Goal: Find specific page/section: Find specific page/section

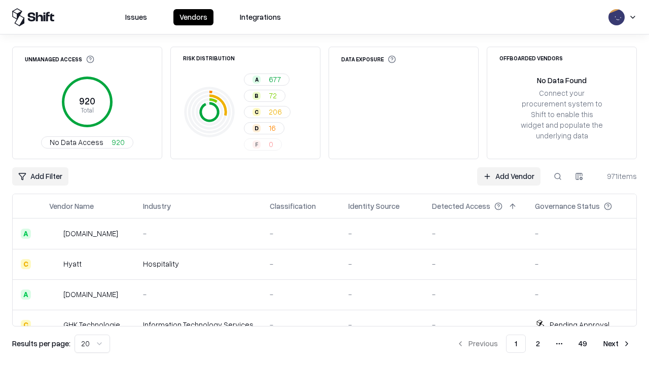
click at [325, 183] on div "Add Filter Add Vendor 971 items" at bounding box center [324, 176] width 625 height 18
click at [40, 176] on html "Issues Vendors Integrations Unmanaged Access 920 Total No Data Access 920 Risk …" at bounding box center [324, 182] width 649 height 365
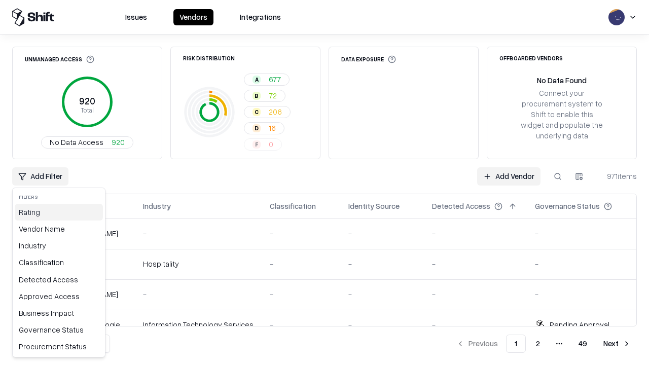
click at [59, 212] on div "Rating" at bounding box center [59, 212] width 88 height 17
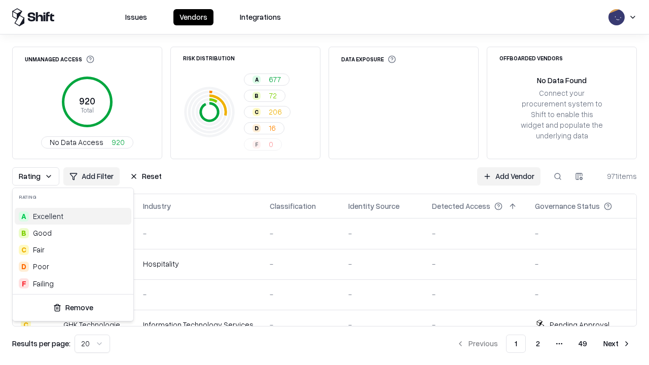
click at [325, 183] on html "Issues Vendors Integrations Unmanaged Access 920 Total No Data Access 920 Risk …" at bounding box center [324, 182] width 649 height 365
click at [146, 176] on button "Reset" at bounding box center [146, 176] width 44 height 18
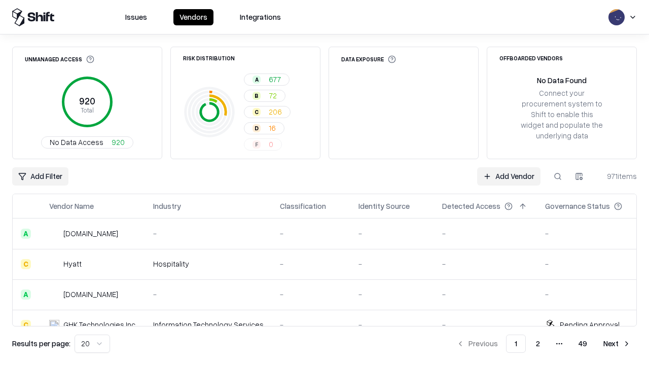
click at [325, 183] on div "Add Filter Add Vendor 971 items" at bounding box center [324, 176] width 625 height 18
click at [40, 176] on html "Issues Vendors Integrations Unmanaged Access 920 Total No Data Access 920 Risk …" at bounding box center [324, 182] width 649 height 365
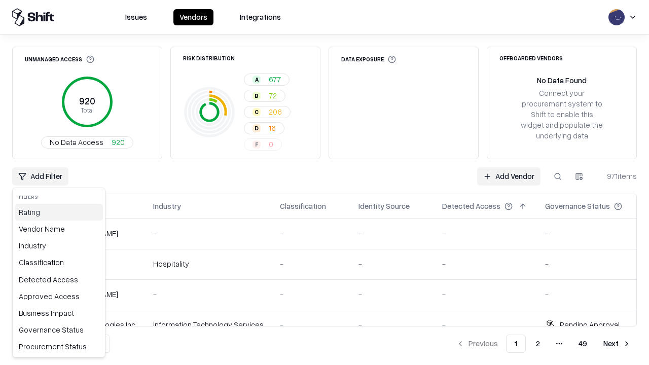
click at [59, 212] on div "Rating" at bounding box center [59, 212] width 88 height 17
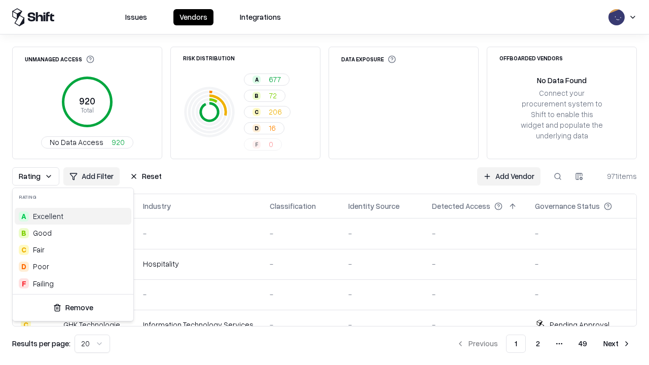
click at [73, 216] on div "A Excellent" at bounding box center [73, 216] width 117 height 17
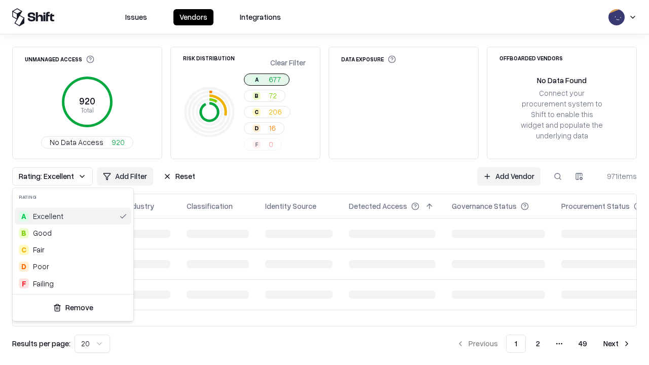
click at [325, 183] on html "Issues Vendors Integrations Unmanaged Access 920 Total No Data Access 920 Risk …" at bounding box center [324, 182] width 649 height 365
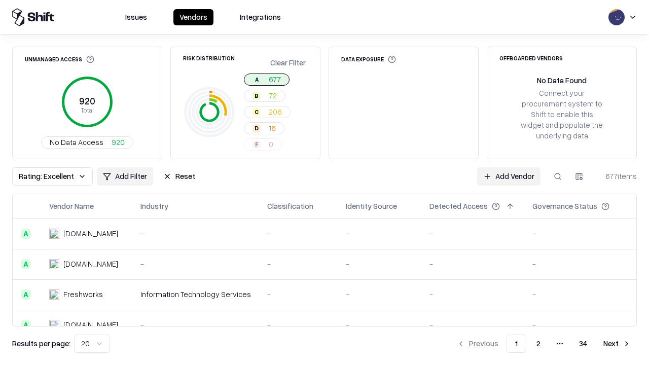
click at [325, 183] on div "Rating: Excellent Add Filter Reset Add Vendor 677 items" at bounding box center [324, 176] width 625 height 18
click at [179, 176] on button "Reset" at bounding box center [179, 176] width 44 height 18
click at [325, 183] on div "Add Filter Add Vendor 677 items" at bounding box center [324, 176] width 625 height 18
click at [40, 176] on html "Issues Vendors Integrations Unmanaged Access 920 Total No Data Access 920 Risk …" at bounding box center [324, 182] width 649 height 365
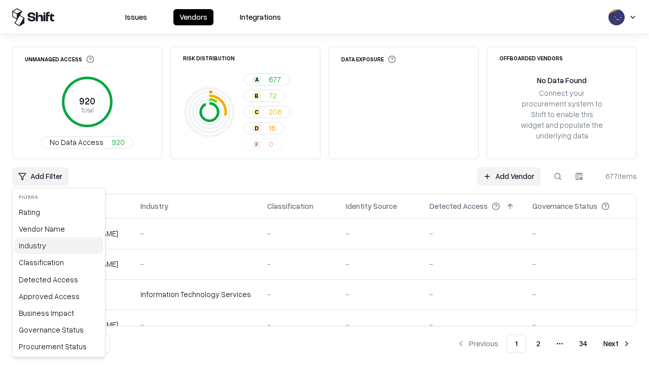
click at [59, 245] on div "Industry" at bounding box center [59, 245] width 88 height 17
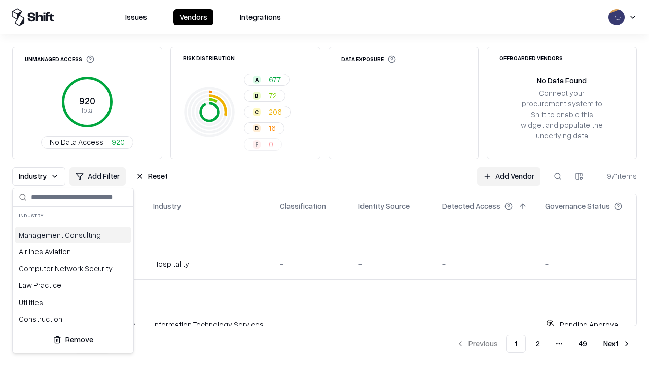
click at [325, 183] on html "Issues Vendors Integrations Unmanaged Access 920 Total No Data Access 920 Risk …" at bounding box center [324, 182] width 649 height 365
click at [152, 176] on button "Reset" at bounding box center [152, 176] width 44 height 18
